Goal: Information Seeking & Learning: Learn about a topic

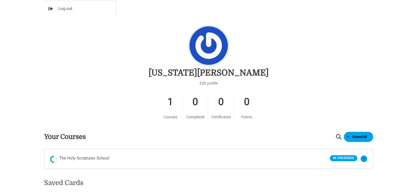
scroll to position [329, 0]
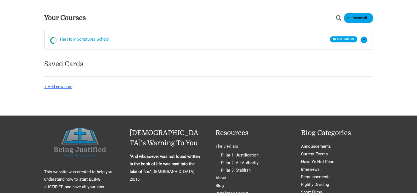
click at [80, 41] on span "The Holy Scriptures School" at bounding box center [84, 40] width 50 height 8
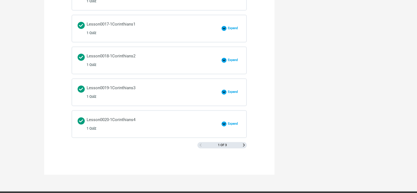
scroll to position [877, 0]
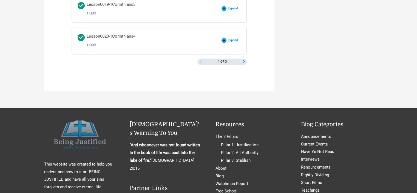
click at [243, 60] on span "Next Page" at bounding box center [243, 61] width 3 height 3
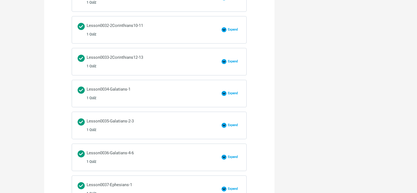
scroll to position [768, 0]
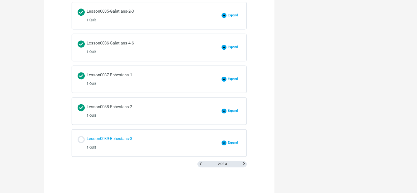
click at [101, 137] on div "Lesson0039-Ephesians-3 1 Quiz" at bounding box center [110, 143] width 46 height 16
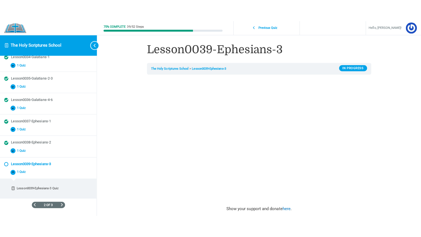
scroll to position [308, 0]
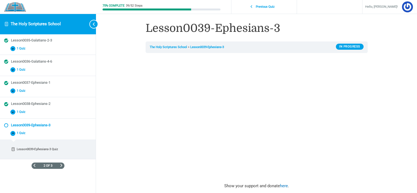
click at [374, 124] on div "Lesson0039-Ephesians-3 The Holy Scriptures School Lesson0039-Ephesians-3 In Pro…" at bounding box center [256, 145] width 263 height 291
